Goal: Task Accomplishment & Management: Manage account settings

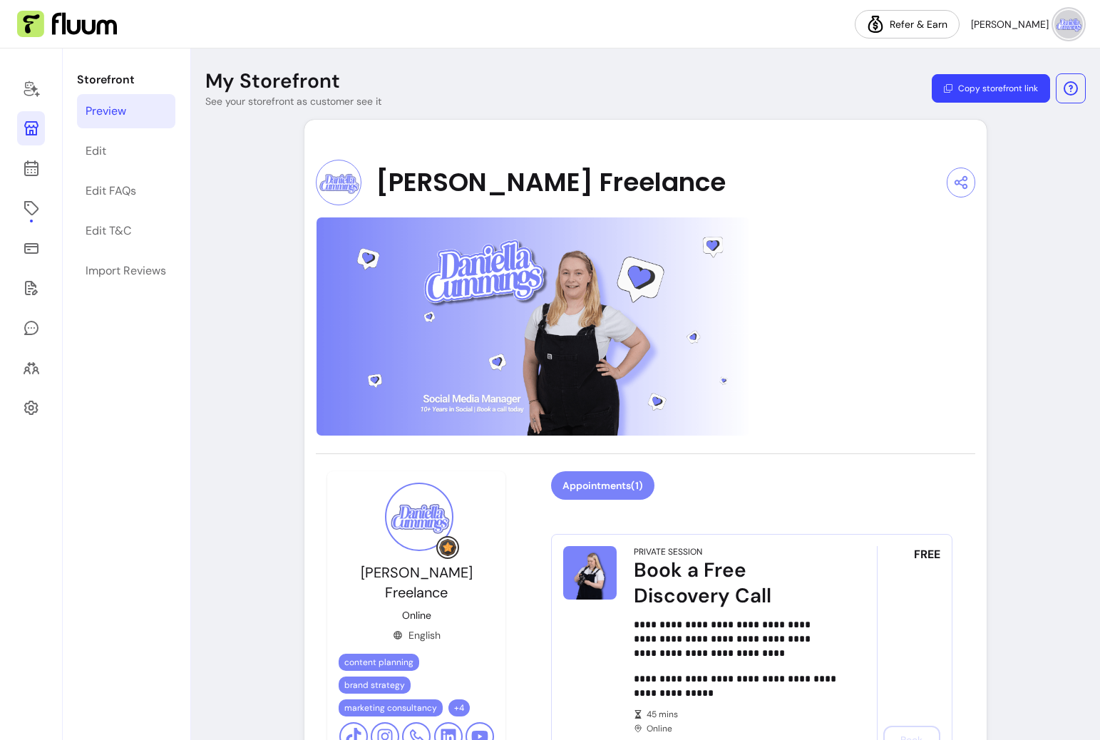
click at [627, 299] on img at bounding box center [532, 327] width 433 height 220
click at [140, 149] on link "Edit" at bounding box center [126, 151] width 98 height 34
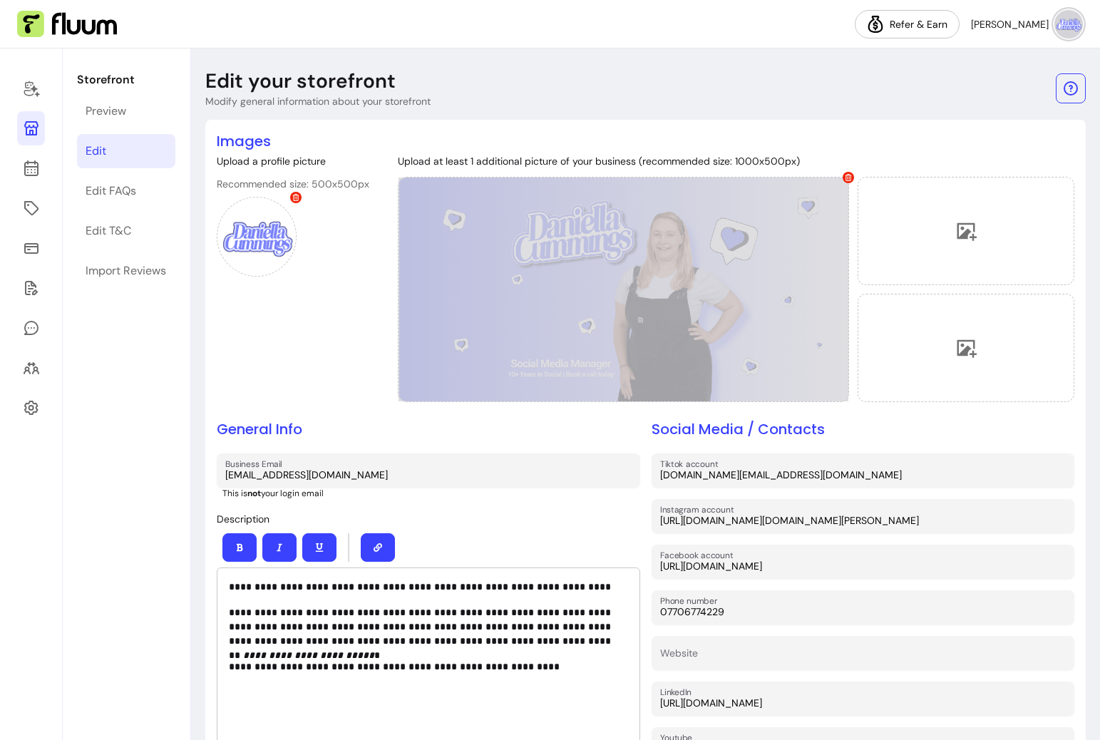
click at [642, 294] on div at bounding box center [623, 289] width 451 height 225
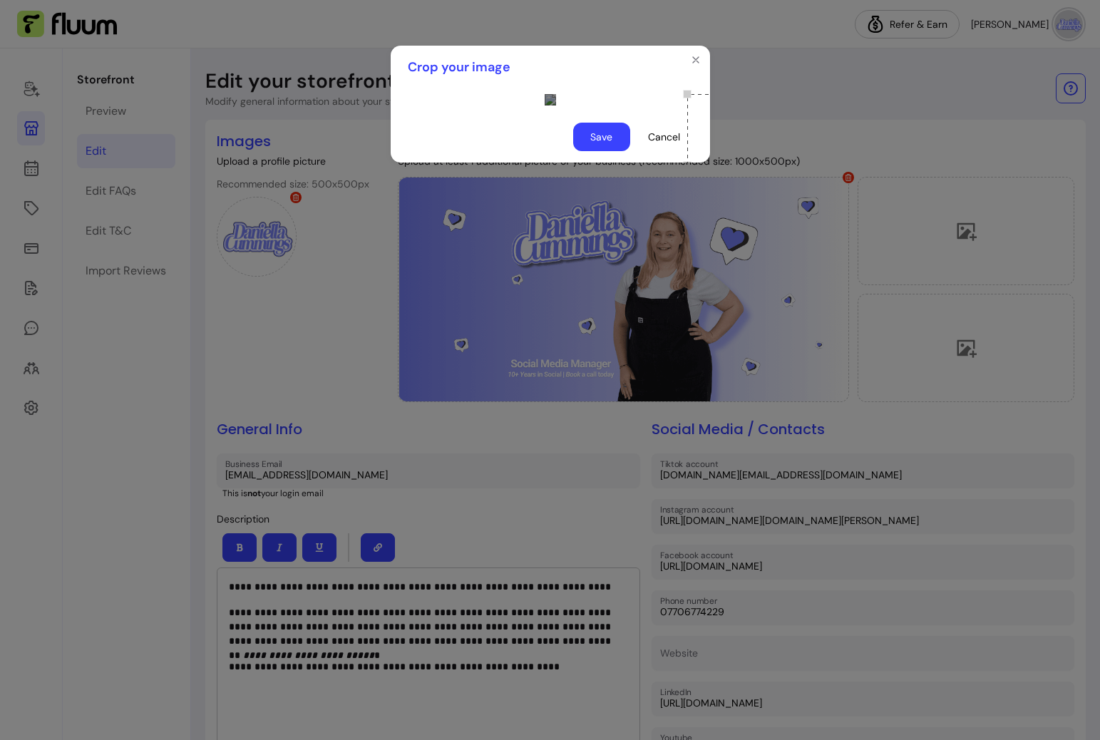
click at [701, 111] on div at bounding box center [550, 99] width 319 height 23
click at [664, 151] on button "Cancel" at bounding box center [664, 137] width 56 height 28
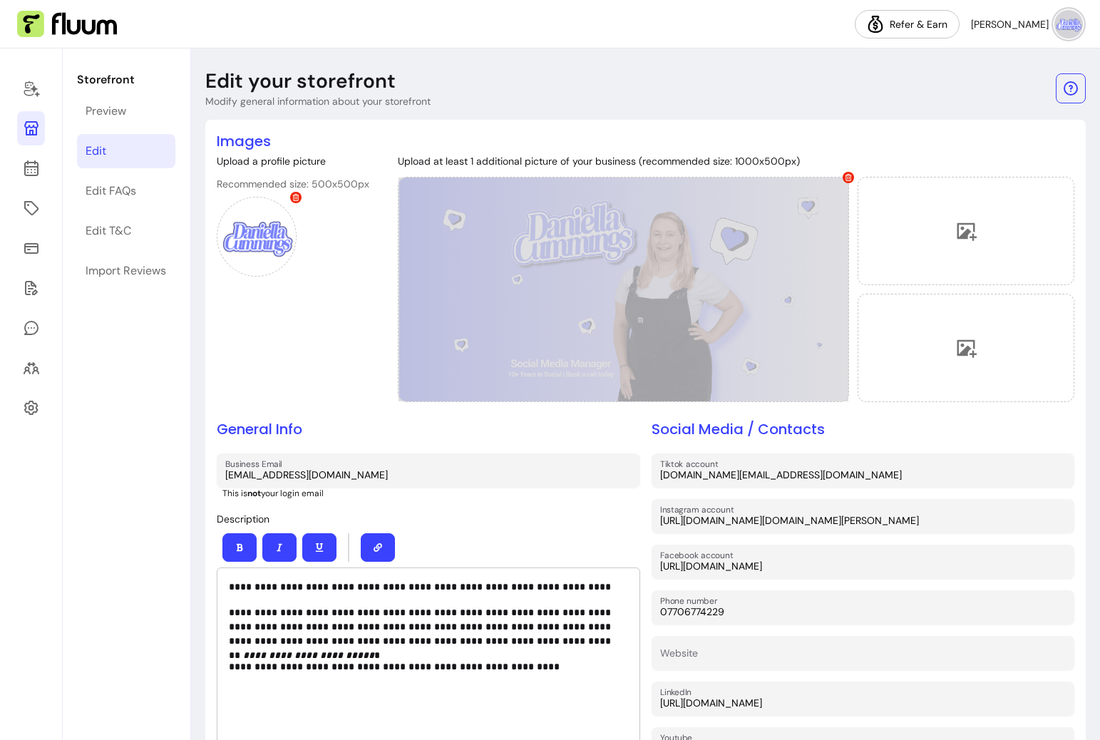
click at [747, 239] on div at bounding box center [623, 289] width 451 height 225
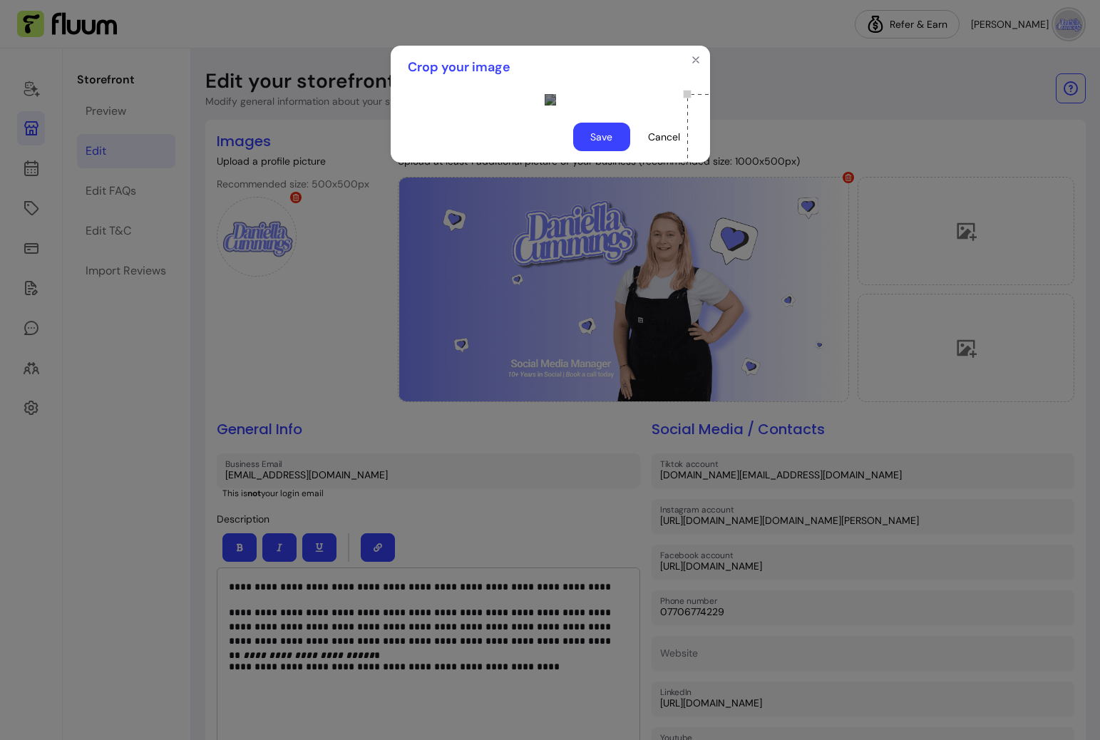
click at [693, 111] on div at bounding box center [550, 99] width 319 height 23
click at [607, 151] on button "Save" at bounding box center [601, 137] width 57 height 29
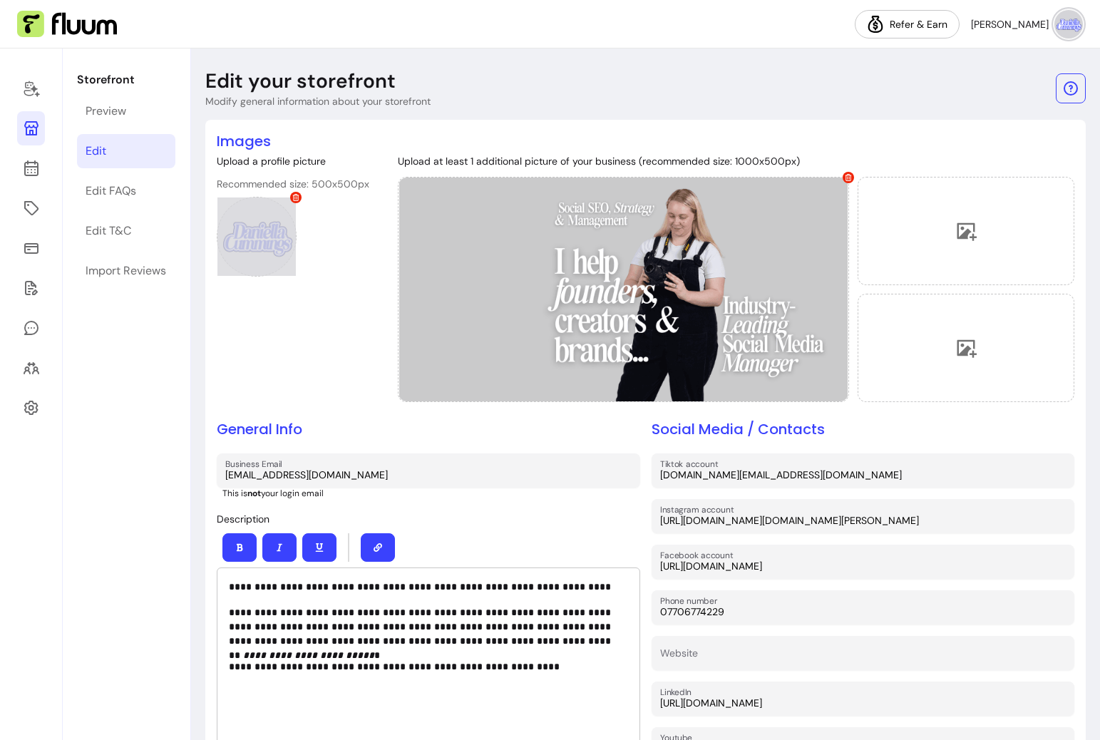
click at [277, 251] on div at bounding box center [257, 237] width 80 height 80
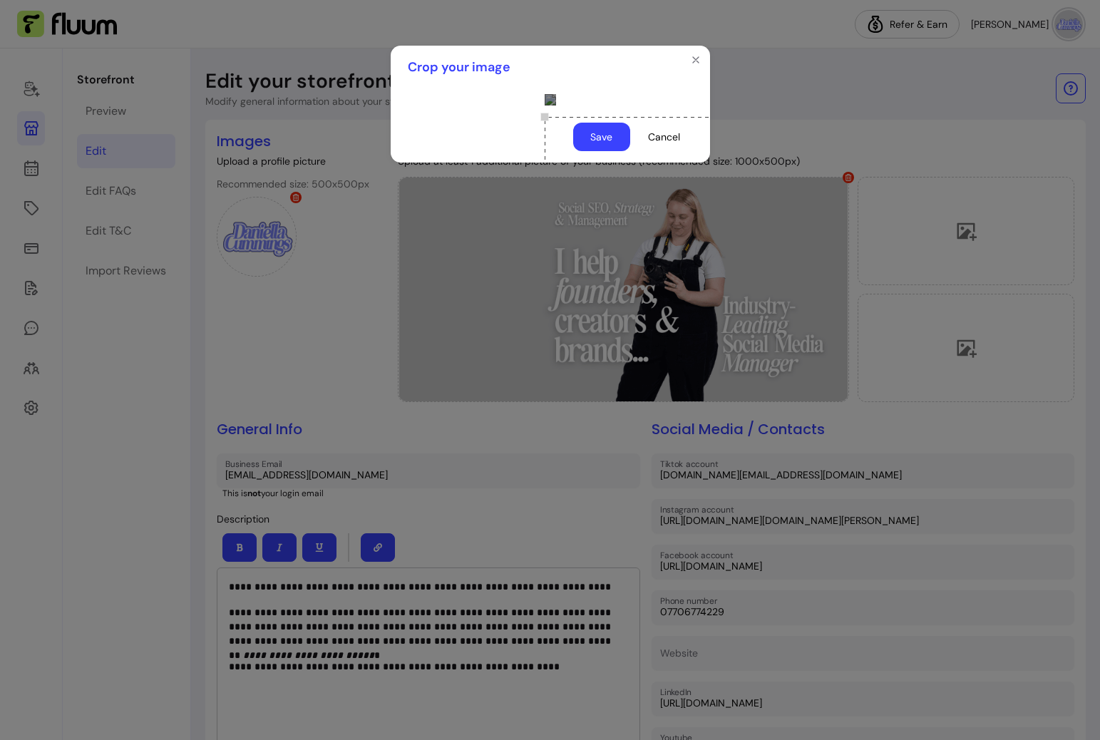
click at [604, 281] on div "Use the arrow keys to move the crop selection area" at bounding box center [687, 259] width 285 height 285
click at [612, 151] on button "Save" at bounding box center [601, 137] width 57 height 29
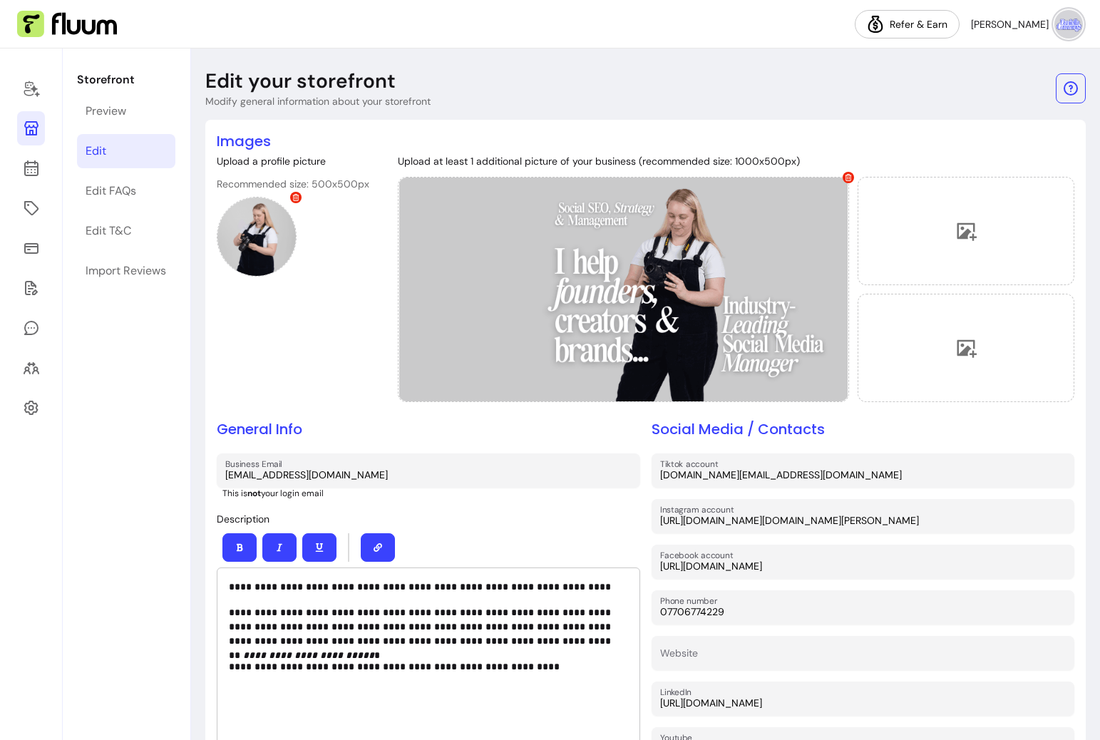
click at [359, 379] on div "Upload a profile picture Recommended size: 500x500px" at bounding box center [293, 281] width 153 height 254
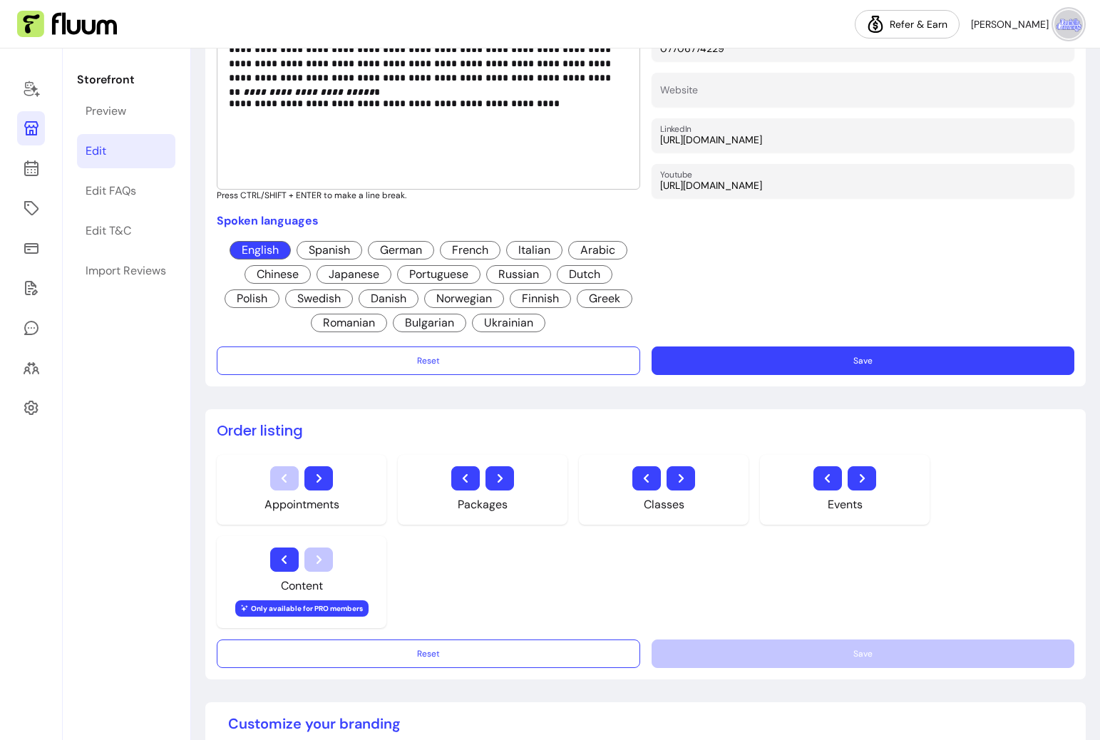
scroll to position [549, 0]
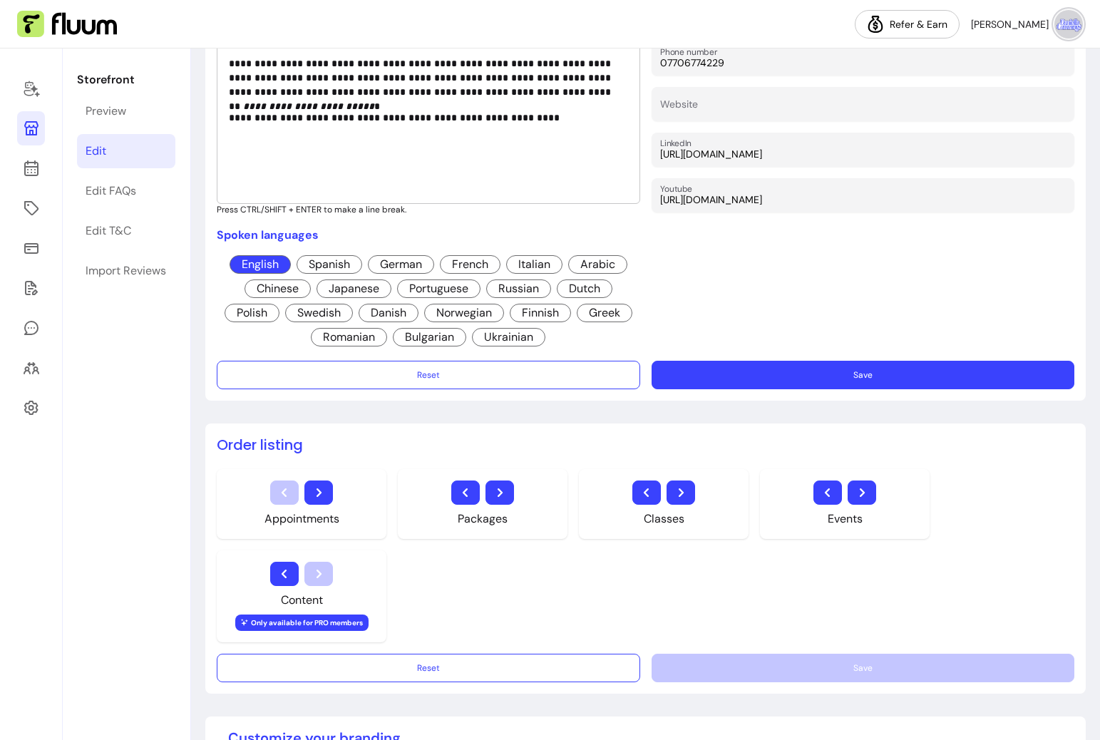
click at [786, 371] on button "Save" at bounding box center [862, 375] width 423 height 29
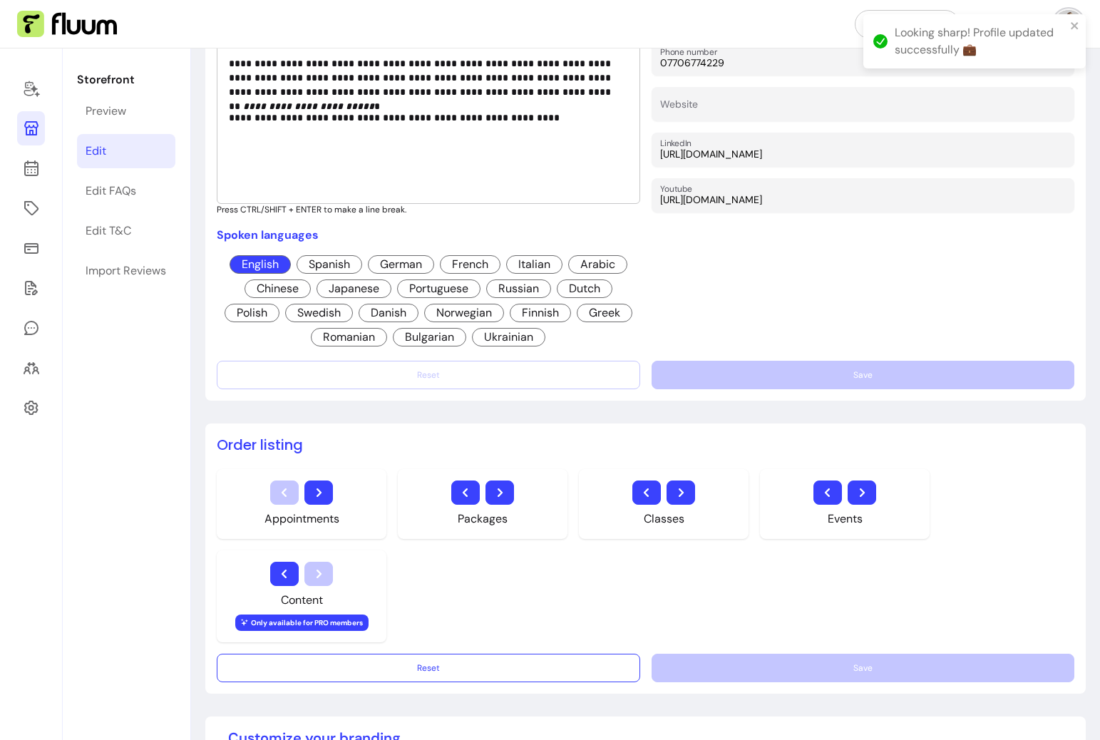
click at [29, 135] on icon at bounding box center [31, 128] width 14 height 14
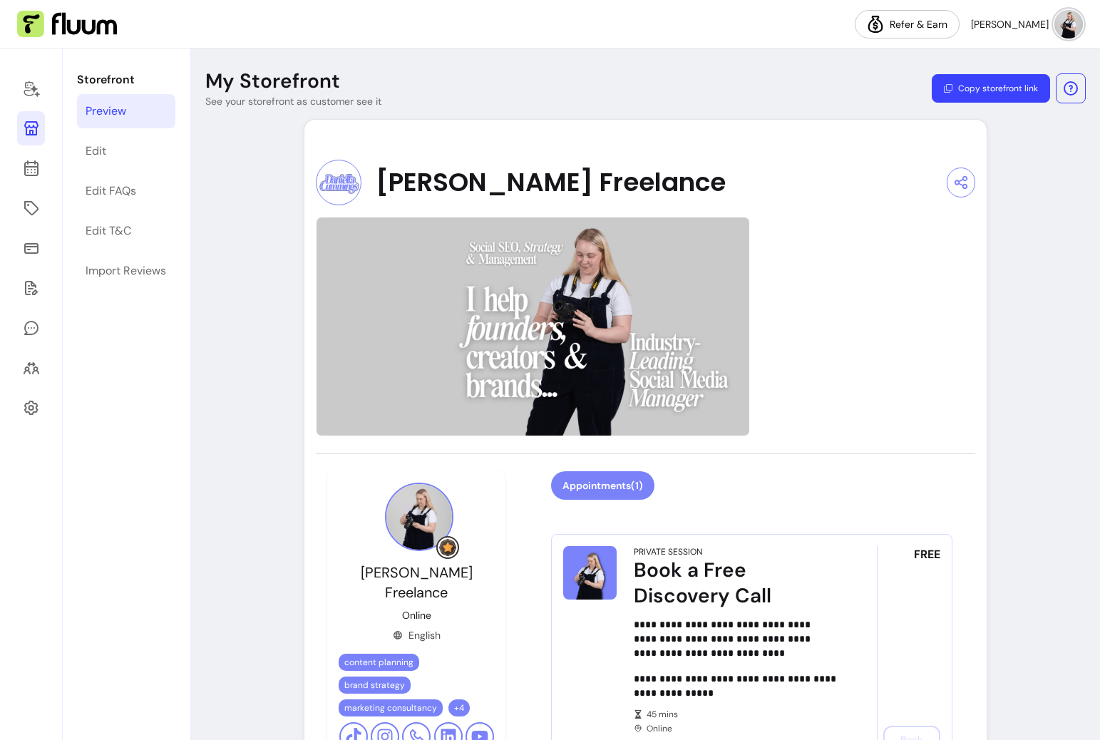
click at [516, 326] on img at bounding box center [532, 327] width 433 height 220
click at [125, 155] on link "Edit" at bounding box center [126, 151] width 98 height 34
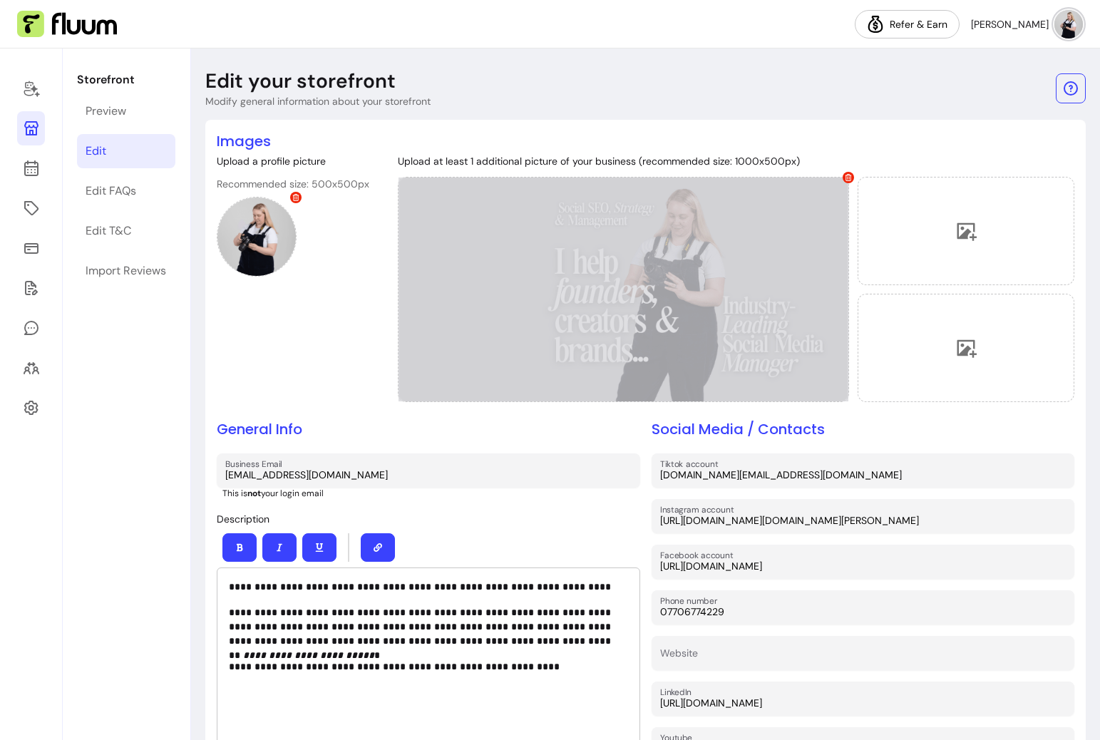
click at [602, 326] on div at bounding box center [623, 289] width 451 height 225
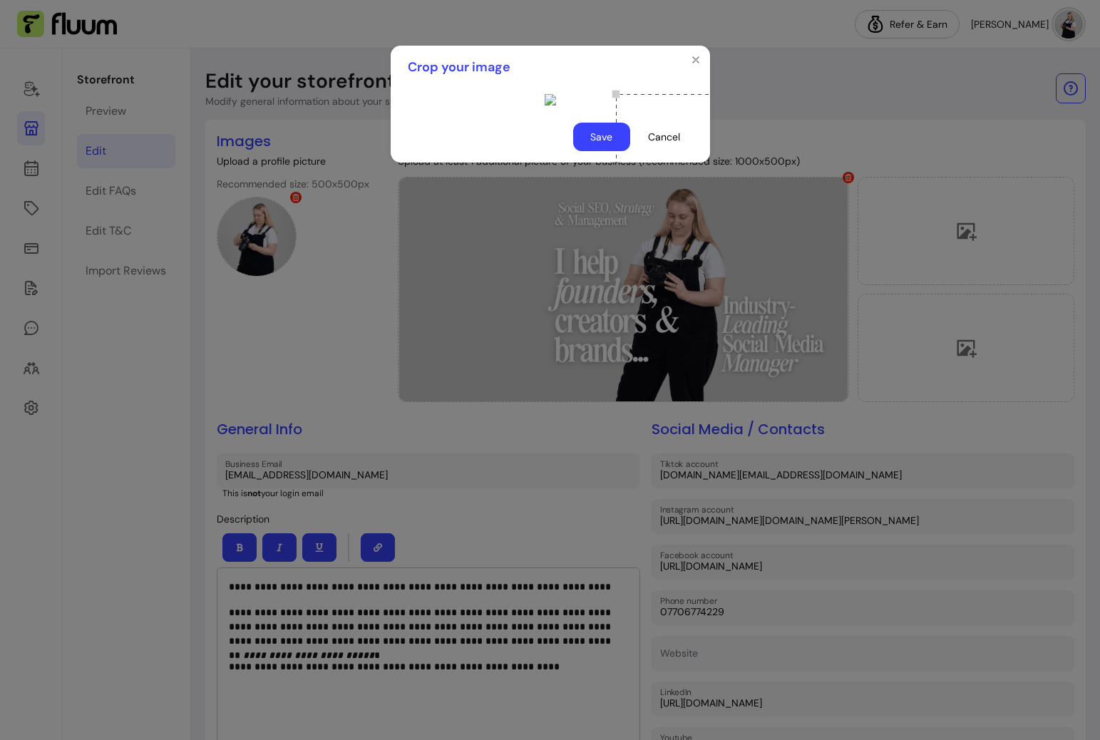
click at [615, 151] on button "Save" at bounding box center [601, 137] width 57 height 29
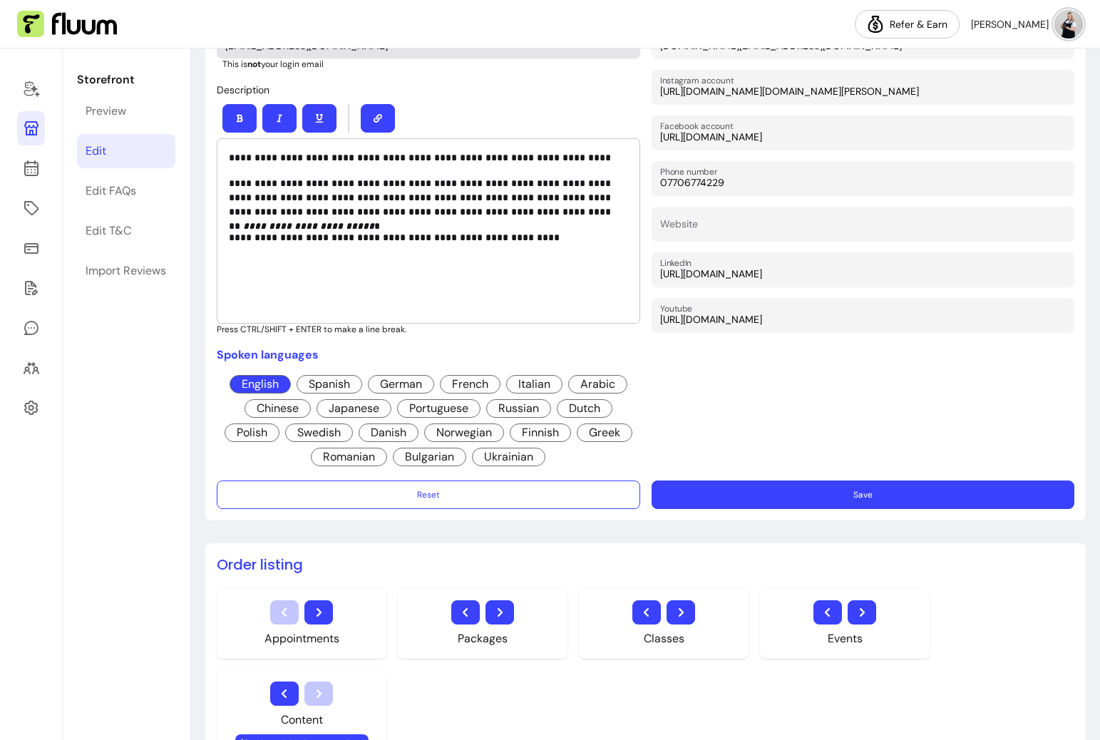
scroll to position [567, 0]
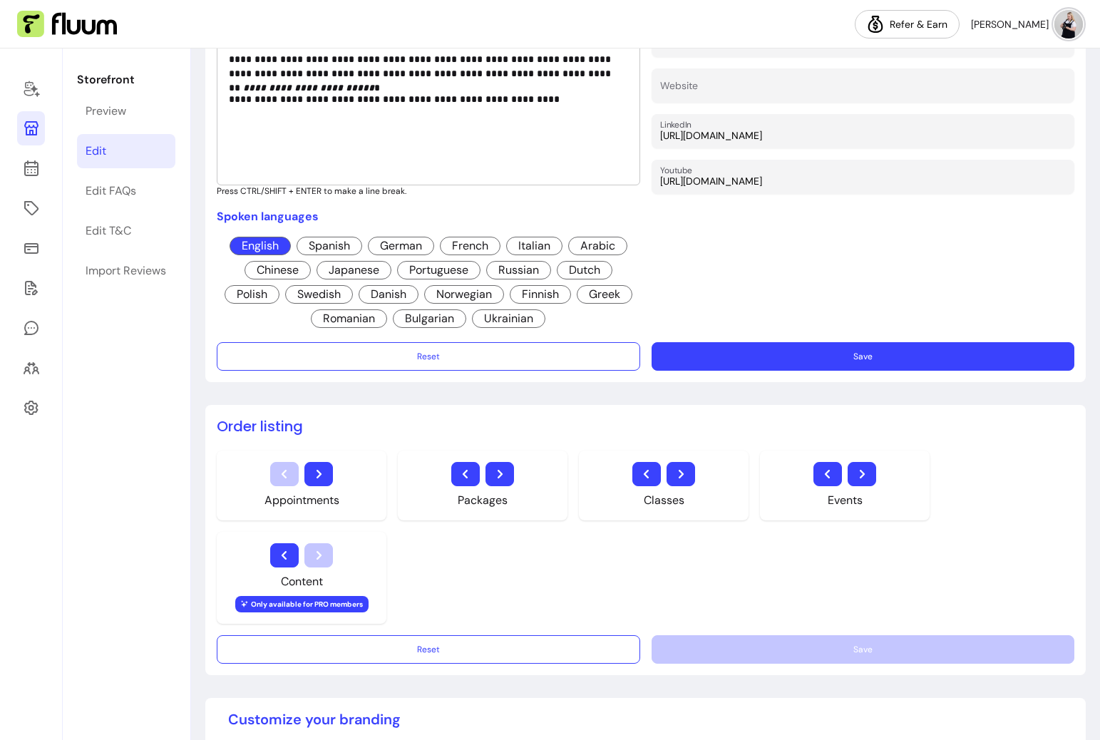
click at [795, 354] on button "Save" at bounding box center [862, 356] width 423 height 29
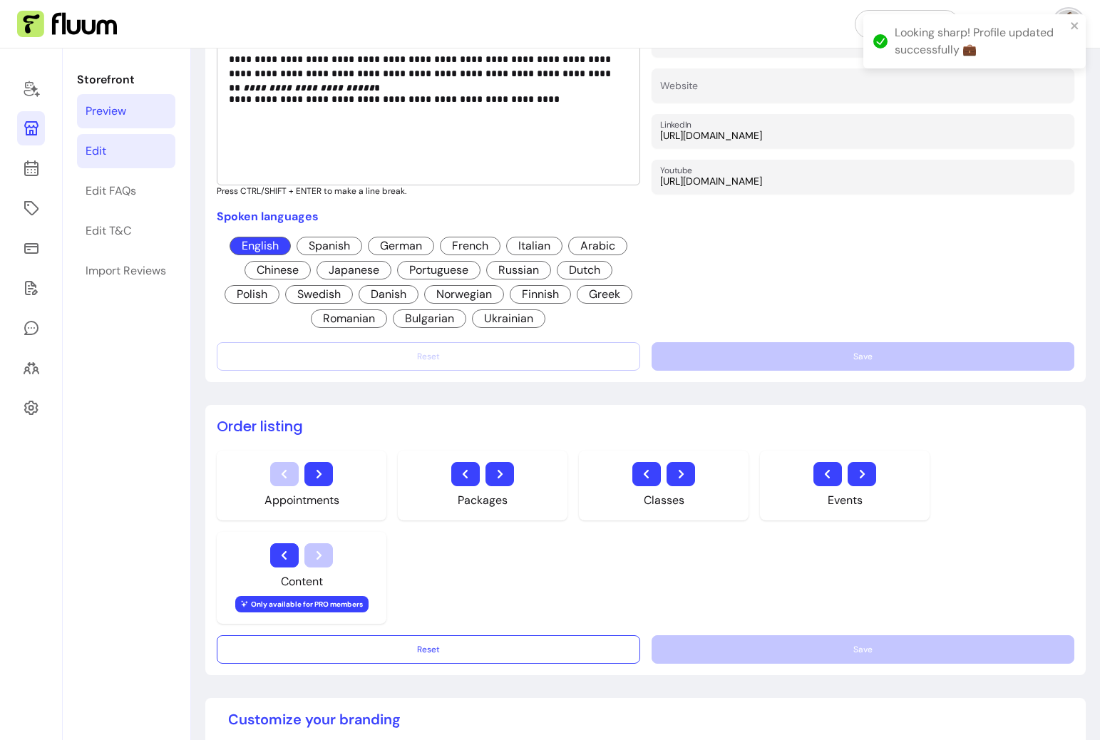
click at [115, 108] on div "Preview" at bounding box center [106, 111] width 41 height 17
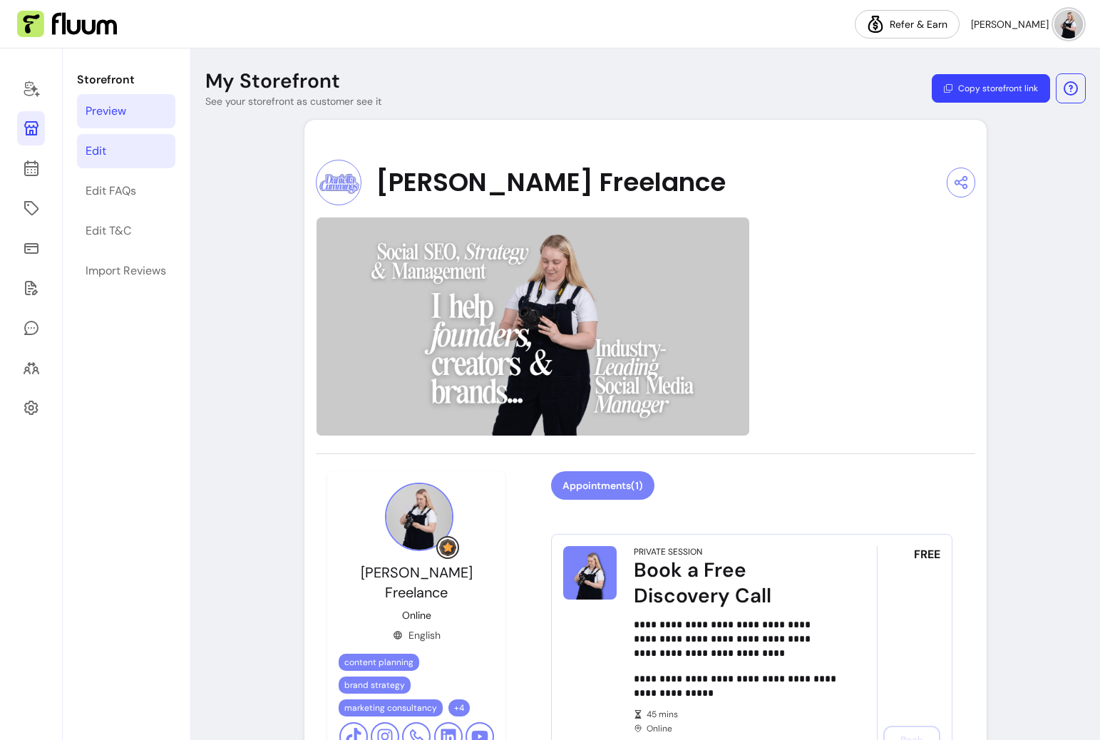
click at [122, 145] on link "Edit" at bounding box center [126, 151] width 98 height 34
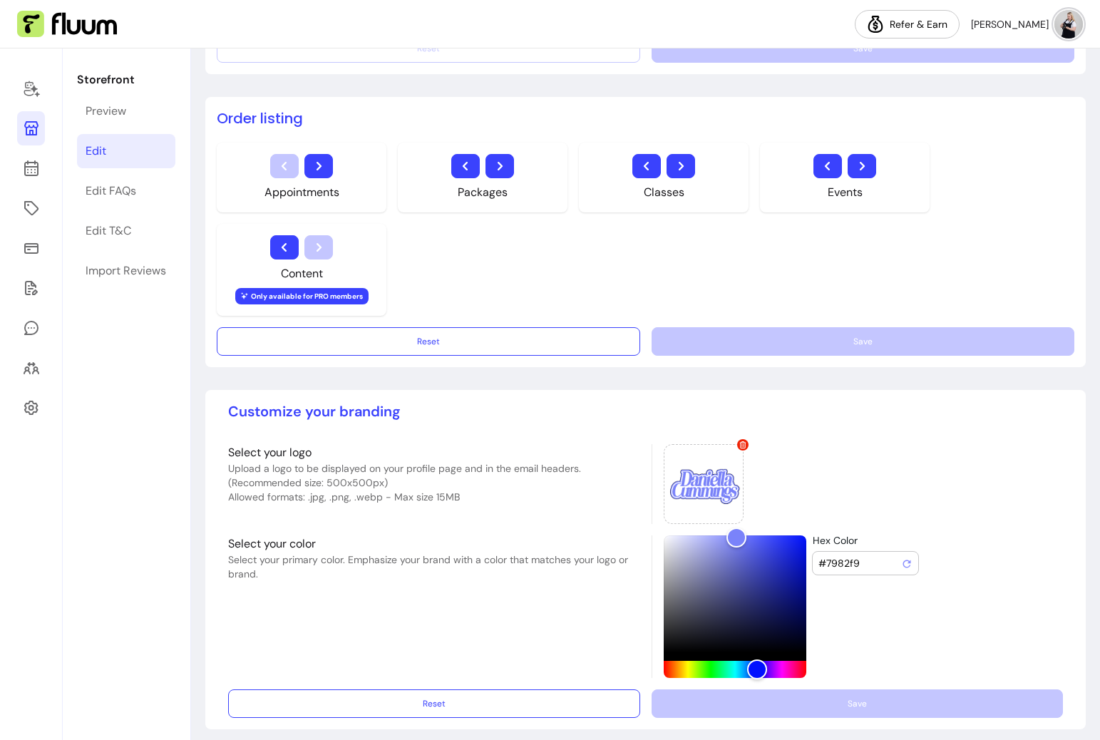
scroll to position [885, 0]
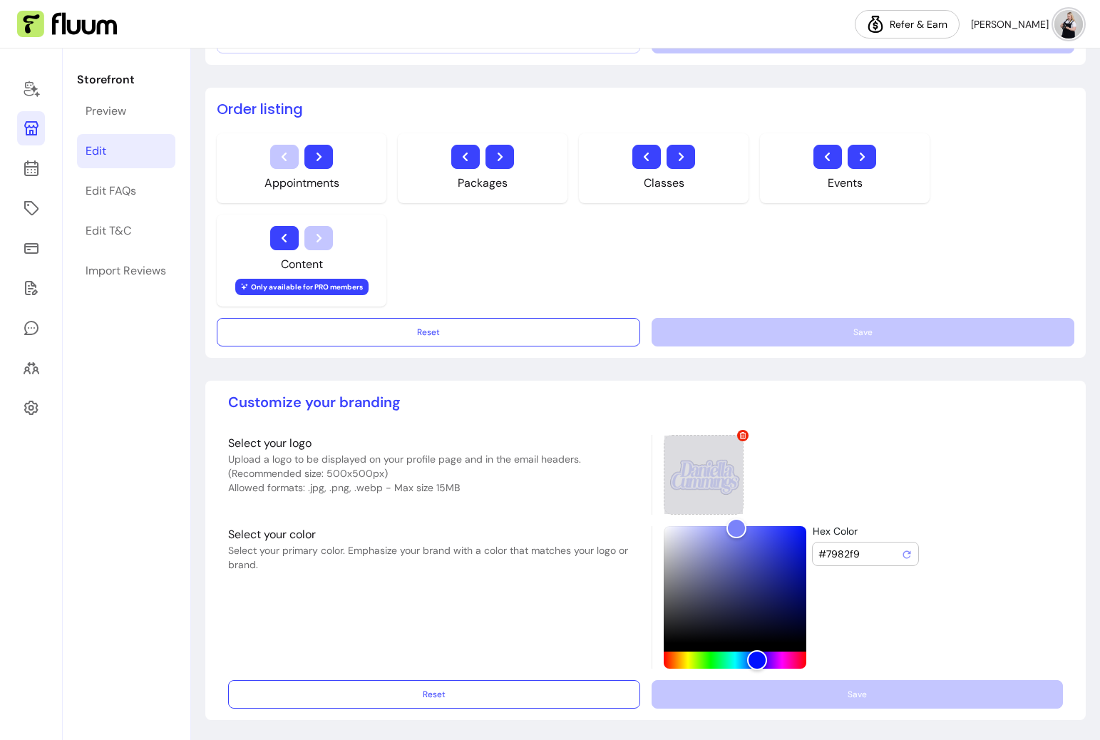
click at [741, 433] on icon at bounding box center [742, 435] width 6 height 7
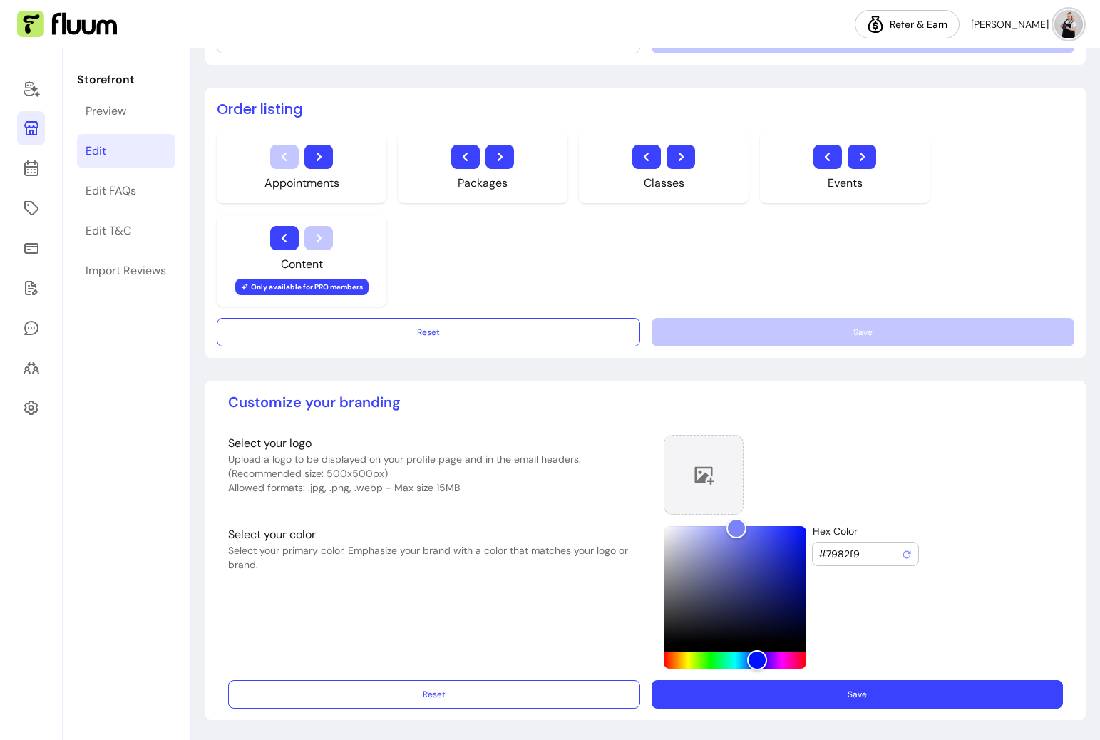
click at [712, 461] on div at bounding box center [704, 475] width 80 height 80
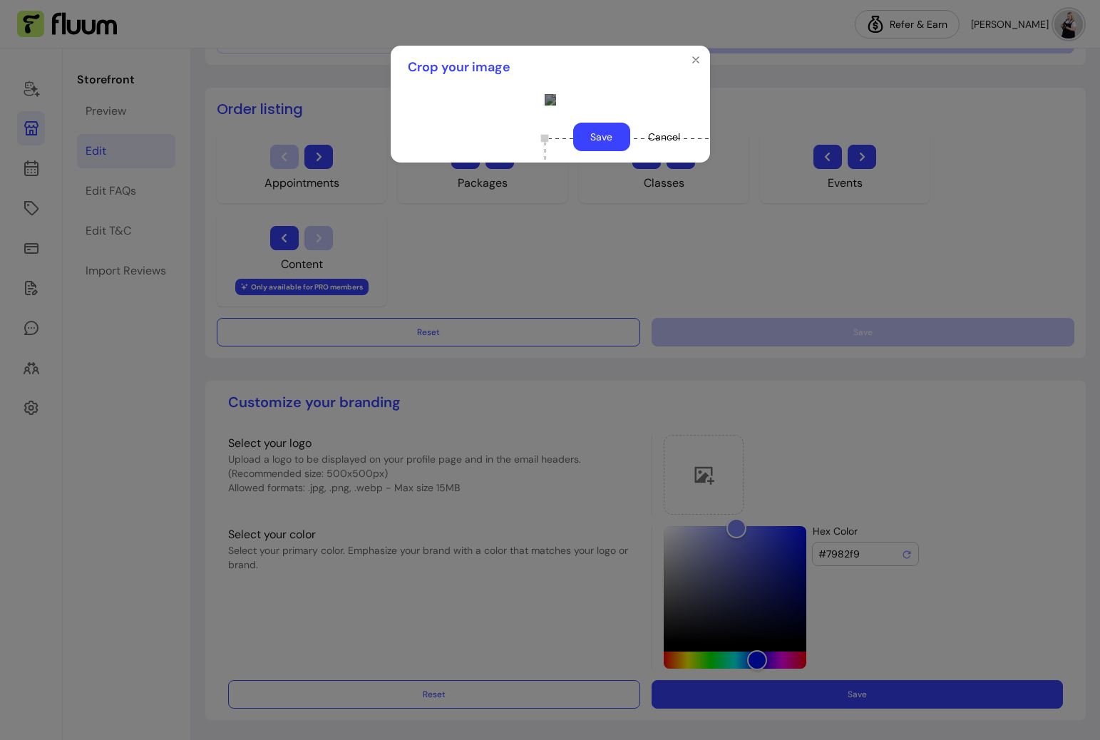
click at [595, 188] on div "Use the arrow keys to move the crop selection area" at bounding box center [687, 280] width 285 height 285
click at [604, 151] on button "Save" at bounding box center [601, 137] width 57 height 29
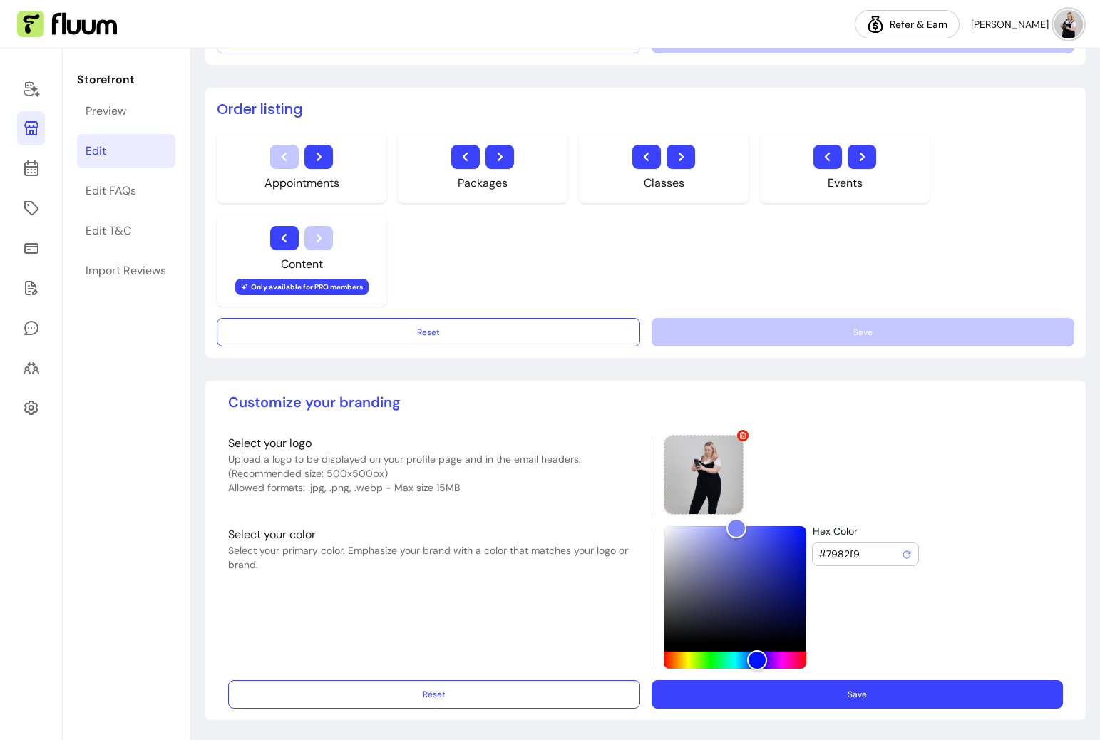
click at [904, 694] on button "Save" at bounding box center [857, 694] width 412 height 29
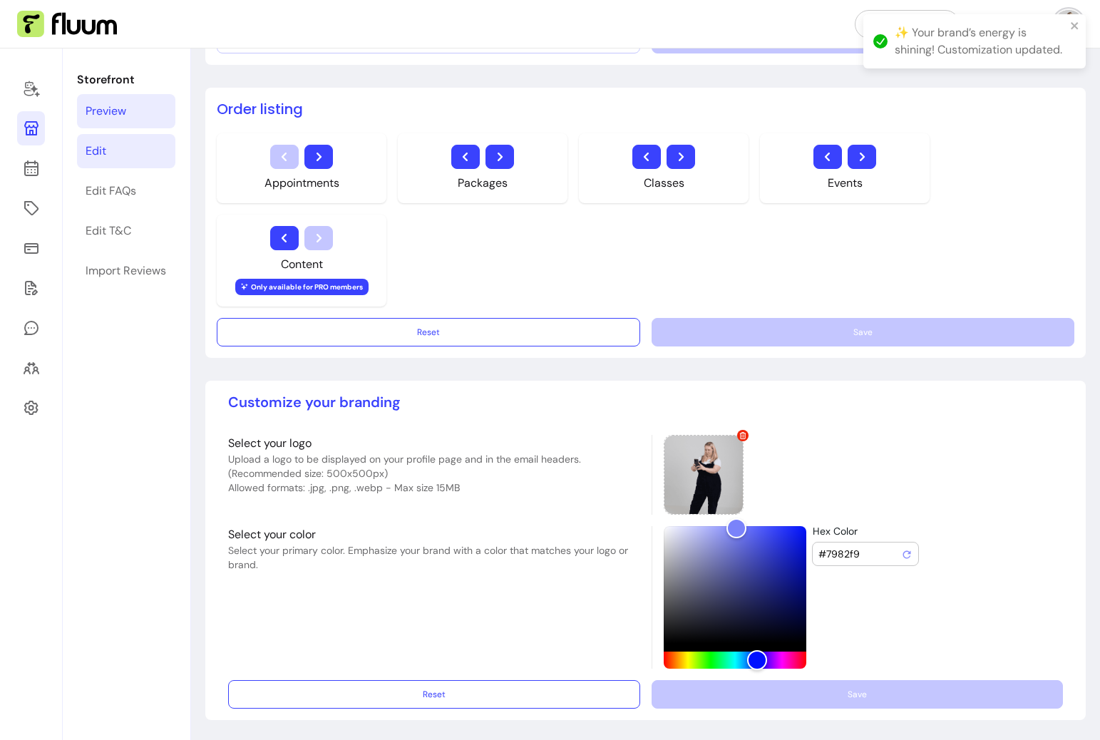
click at [96, 105] on div "Preview" at bounding box center [106, 111] width 41 height 17
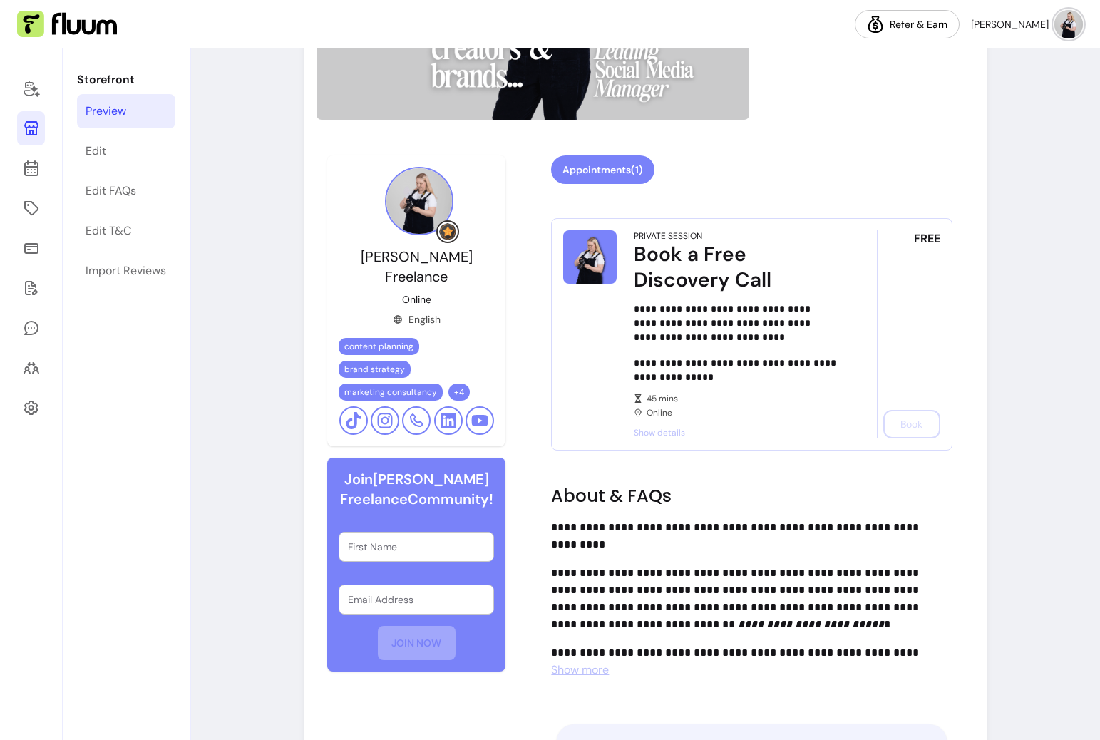
scroll to position [335, 0]
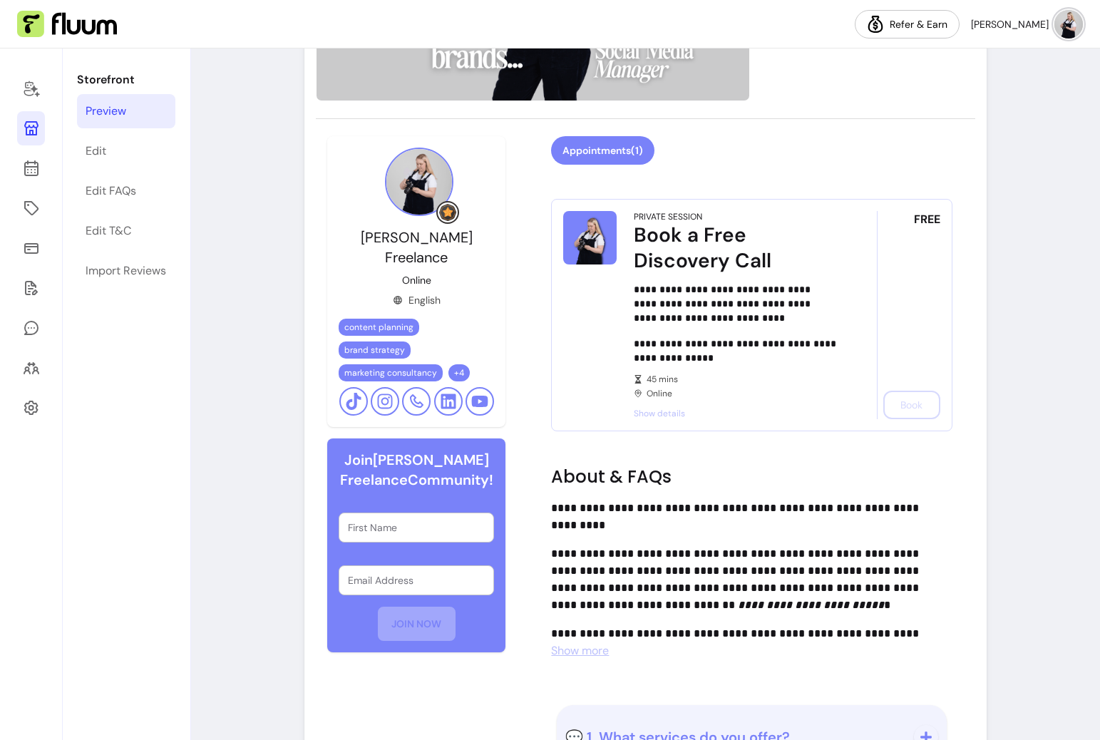
click at [602, 231] on img at bounding box center [589, 237] width 53 height 53
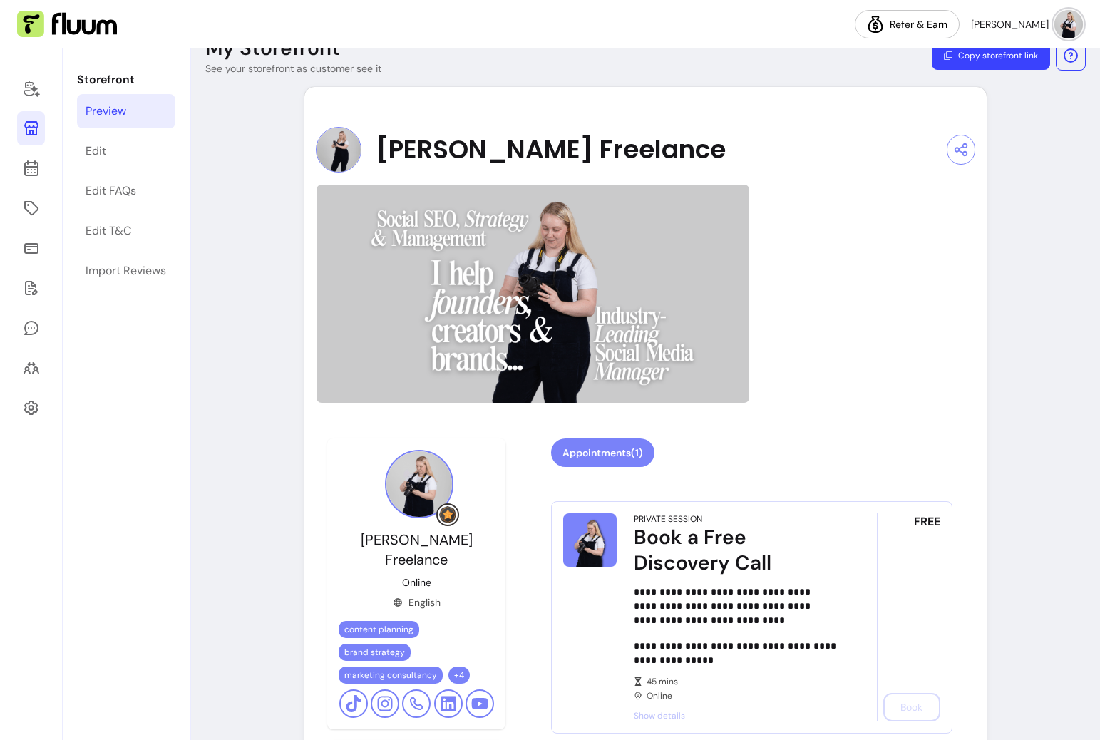
scroll to position [26, 0]
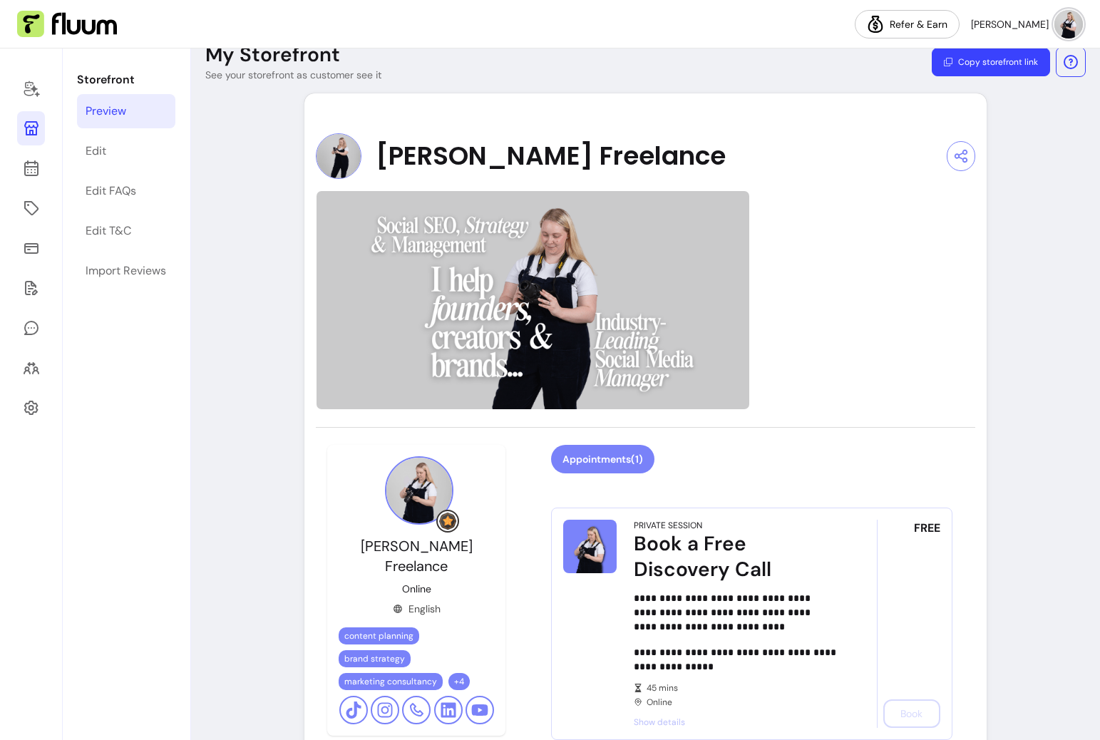
click at [65, 31] on img at bounding box center [67, 24] width 100 height 27
